Goal: Information Seeking & Learning: Learn about a topic

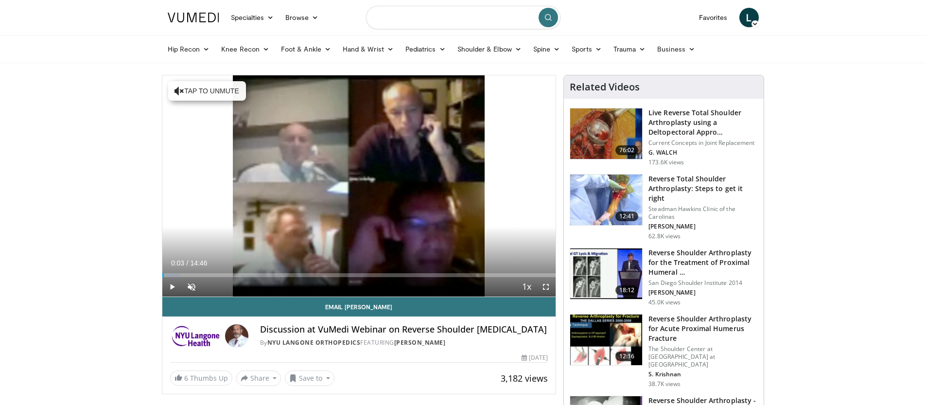
click at [400, 17] on input "Search topics, interventions" at bounding box center [463, 17] width 194 height 23
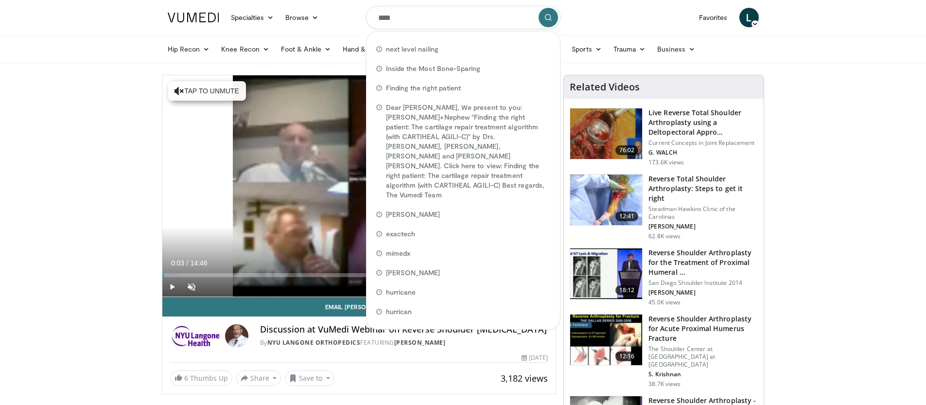
type input "*****"
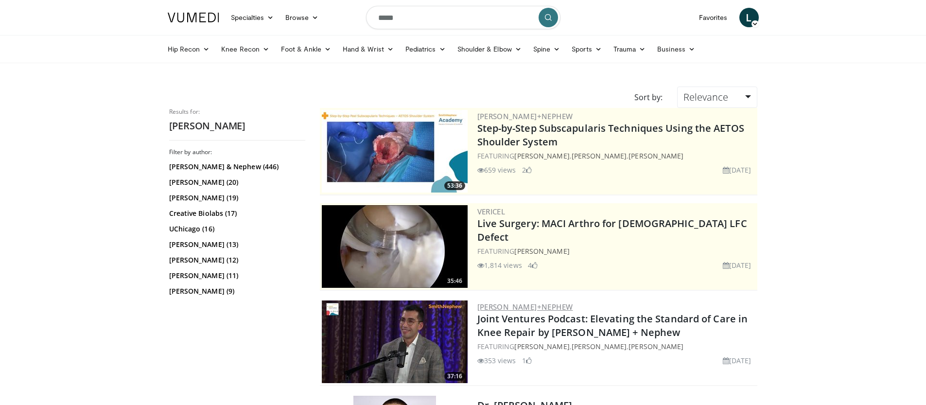
click at [522, 306] on link "[PERSON_NAME]+Nephew" at bounding box center [525, 307] width 96 height 10
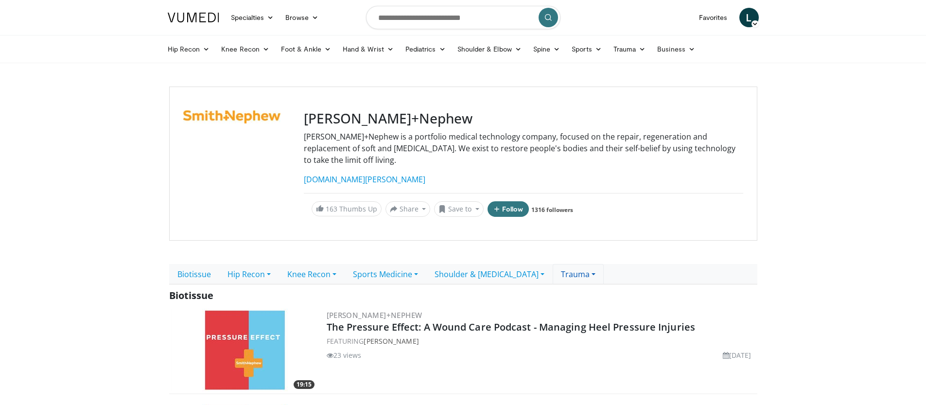
click at [590, 264] on link "Trauma" at bounding box center [578, 274] width 51 height 20
click at [609, 304] on link "Plates & Screws" at bounding box center [630, 312] width 154 height 16
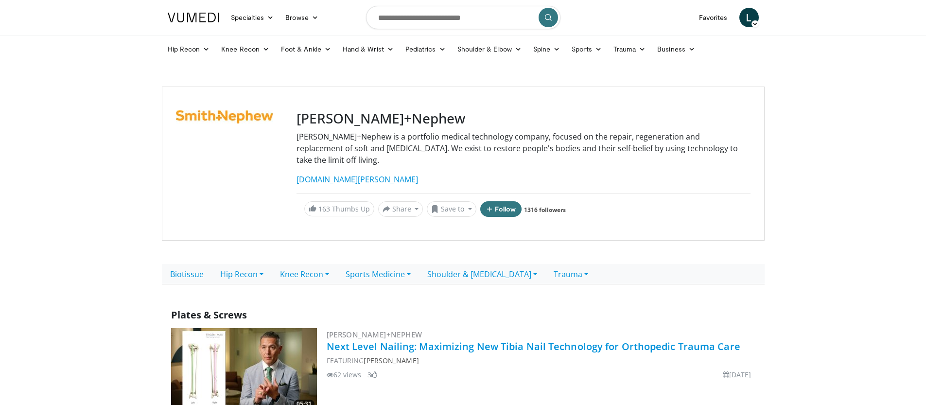
click at [477, 340] on link "Next Level Nailing: Maximizing New Tibia Nail Technology for Orthopedic Trauma …" at bounding box center [534, 346] width 414 height 13
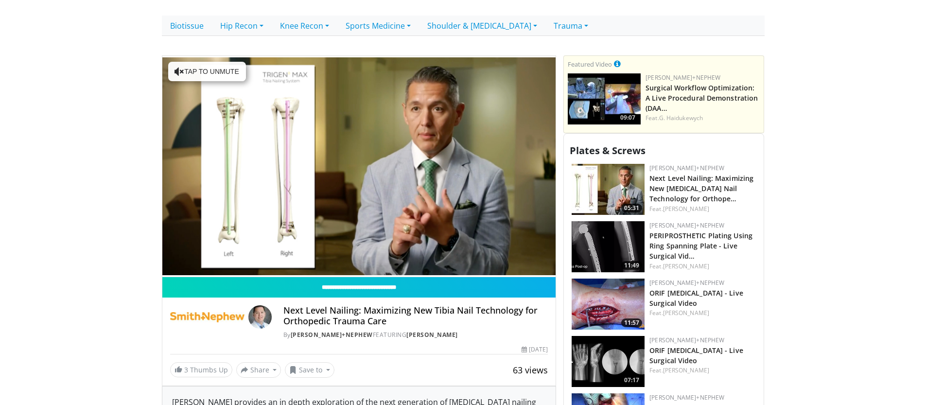
scroll to position [249, 0]
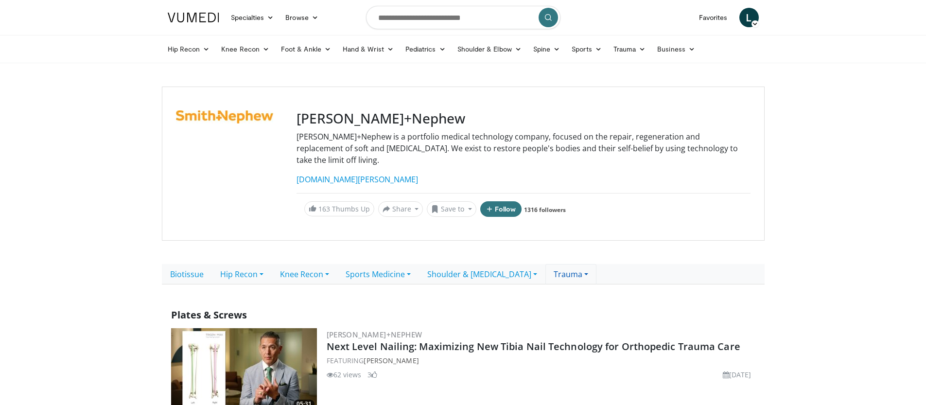
click at [572, 267] on link "Trauma" at bounding box center [570, 274] width 51 height 20
click at [603, 288] on link "IM Nails" at bounding box center [623, 296] width 154 height 16
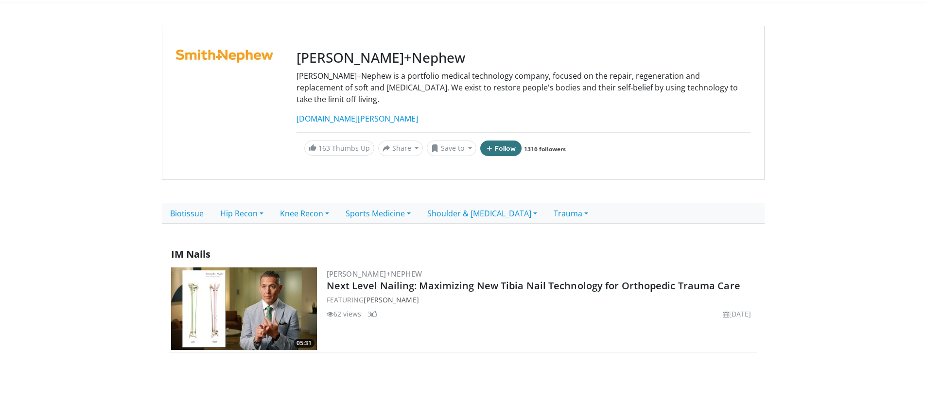
scroll to position [159, 0]
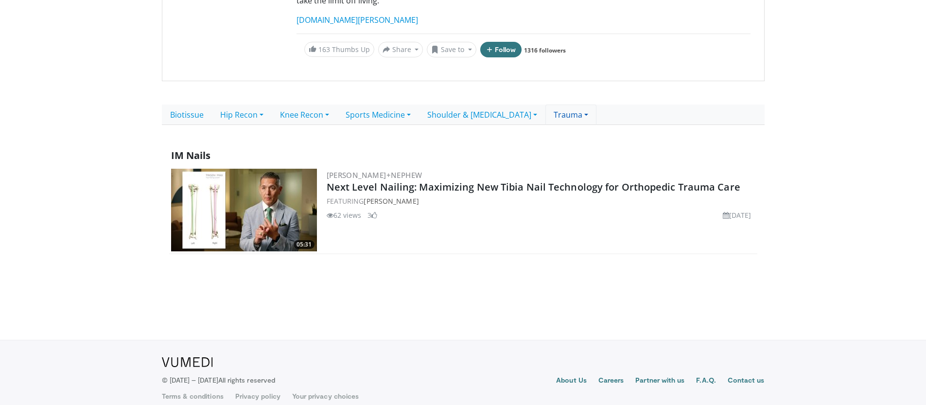
click at [586, 104] on link "Trauma" at bounding box center [570, 114] width 51 height 20
click at [597, 160] on link "Plates & Screws" at bounding box center [623, 168] width 154 height 16
